Goal: Find specific page/section: Find specific page/section

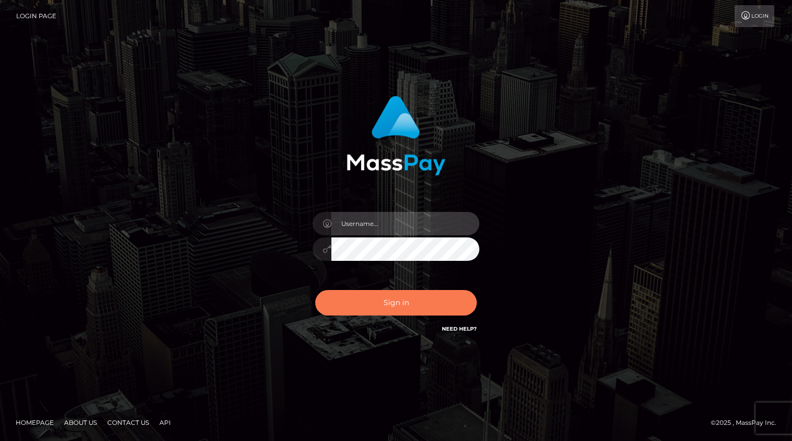
type input "Shany.Luminary"
click at [392, 306] on button "Sign in" at bounding box center [396, 303] width 162 height 26
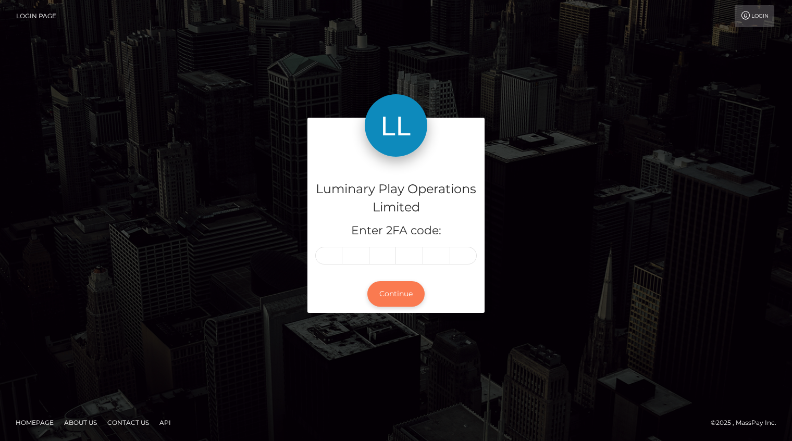
type input "0"
type input "8"
type input "0"
type input "1"
type input "0"
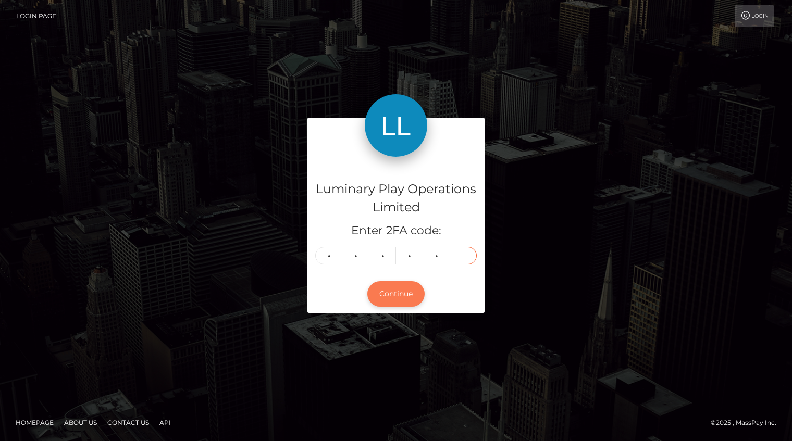
type input "8"
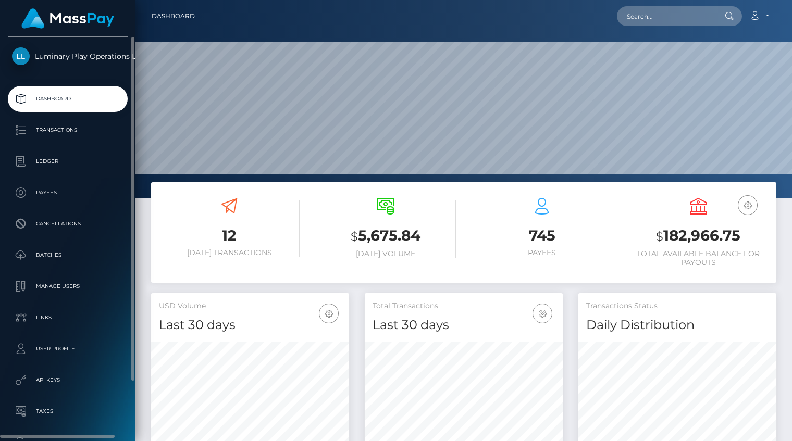
scroll to position [184, 198]
click at [51, 158] on p "Ledger" at bounding box center [68, 162] width 112 height 16
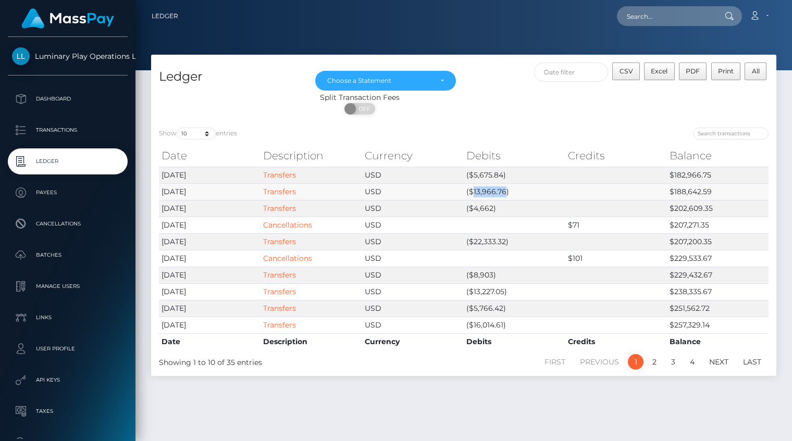
drag, startPoint x: 473, startPoint y: 192, endPoint x: 503, endPoint y: 192, distance: 30.2
click at [503, 192] on td "($13,966.76)" at bounding box center [515, 191] width 102 height 17
copy td "13,966.76"
click at [761, 16] on link "Account" at bounding box center [759, 16] width 31 height 22
click at [757, 15] on icon at bounding box center [754, 15] width 11 height 8
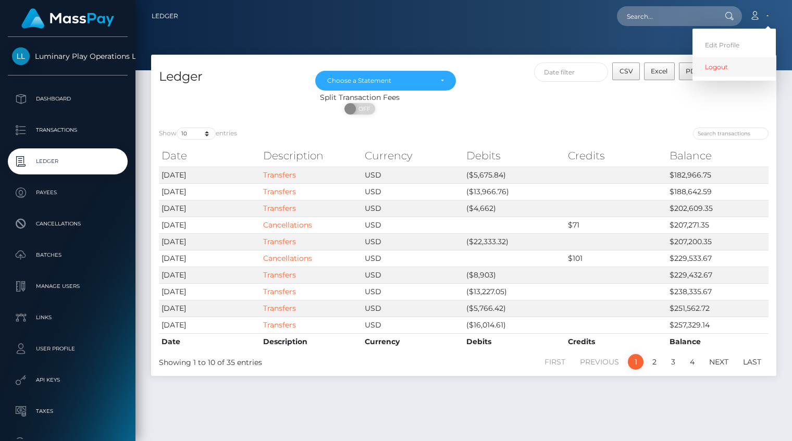
click at [725, 61] on link "Logout" at bounding box center [734, 66] width 83 height 19
